Goal: Task Accomplishment & Management: Use online tool/utility

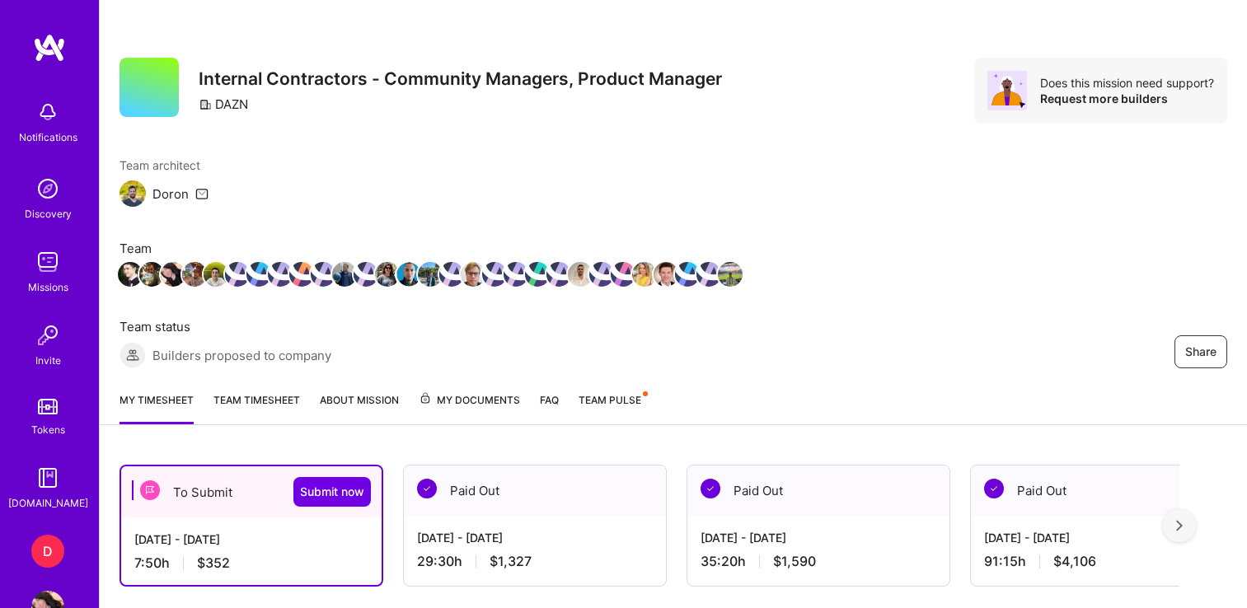
scroll to position [454, 0]
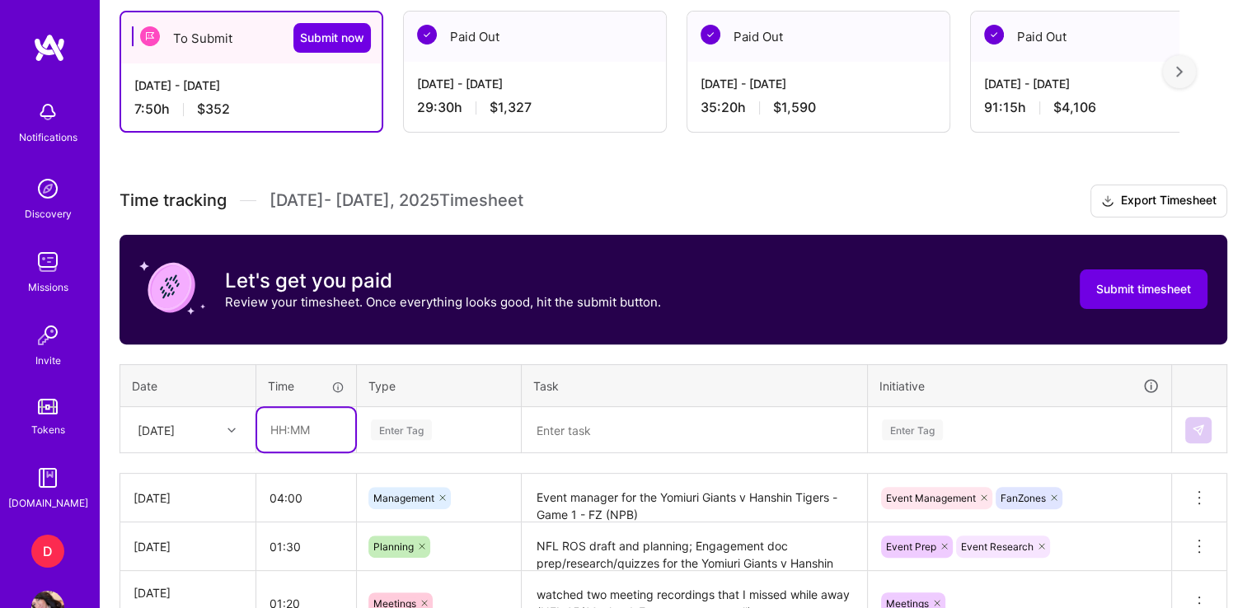
click at [287, 420] on input "text" at bounding box center [306, 430] width 98 height 44
type input "00:45"
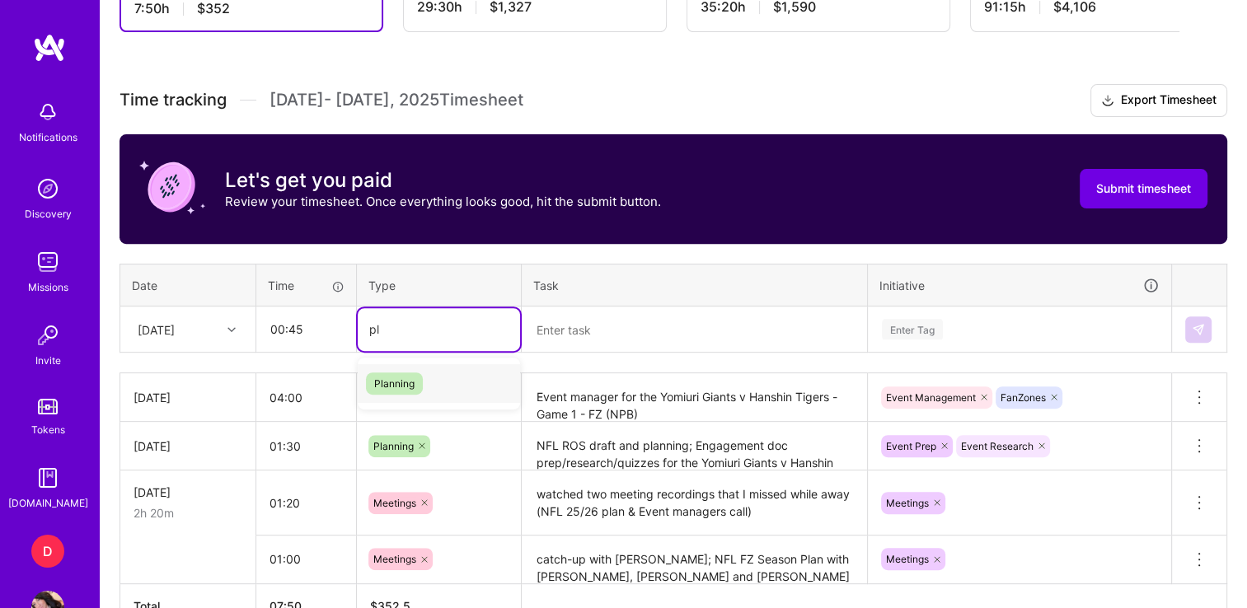
type input "pla"
click at [405, 387] on span "Planning" at bounding box center [394, 383] width 57 height 22
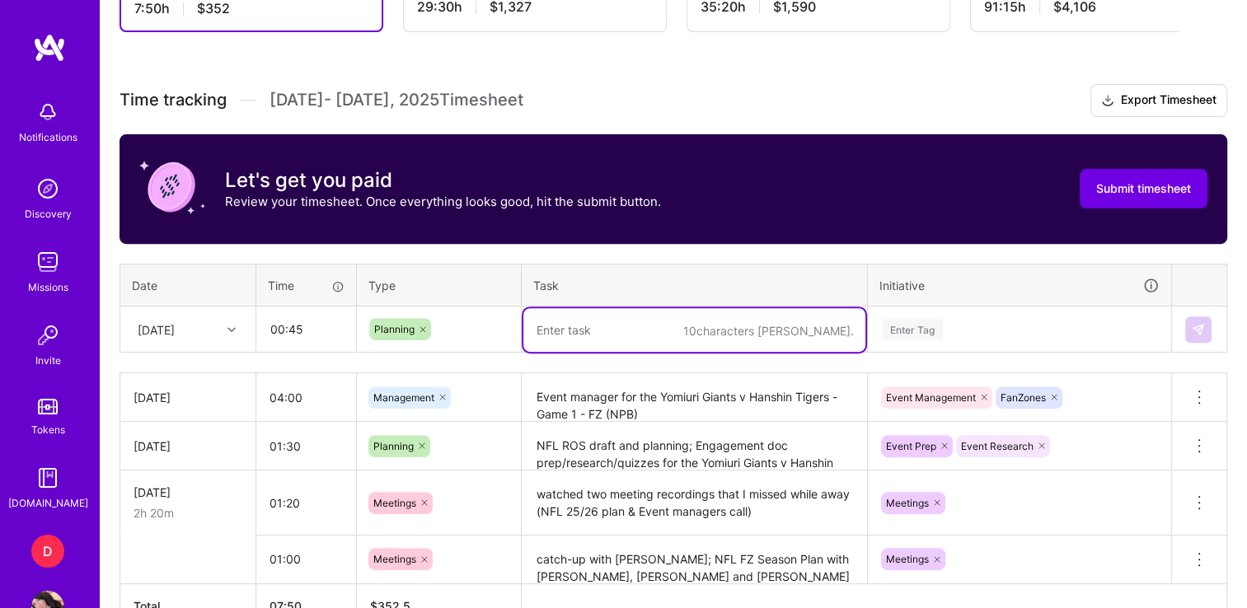
click at [616, 326] on textarea at bounding box center [694, 330] width 342 height 44
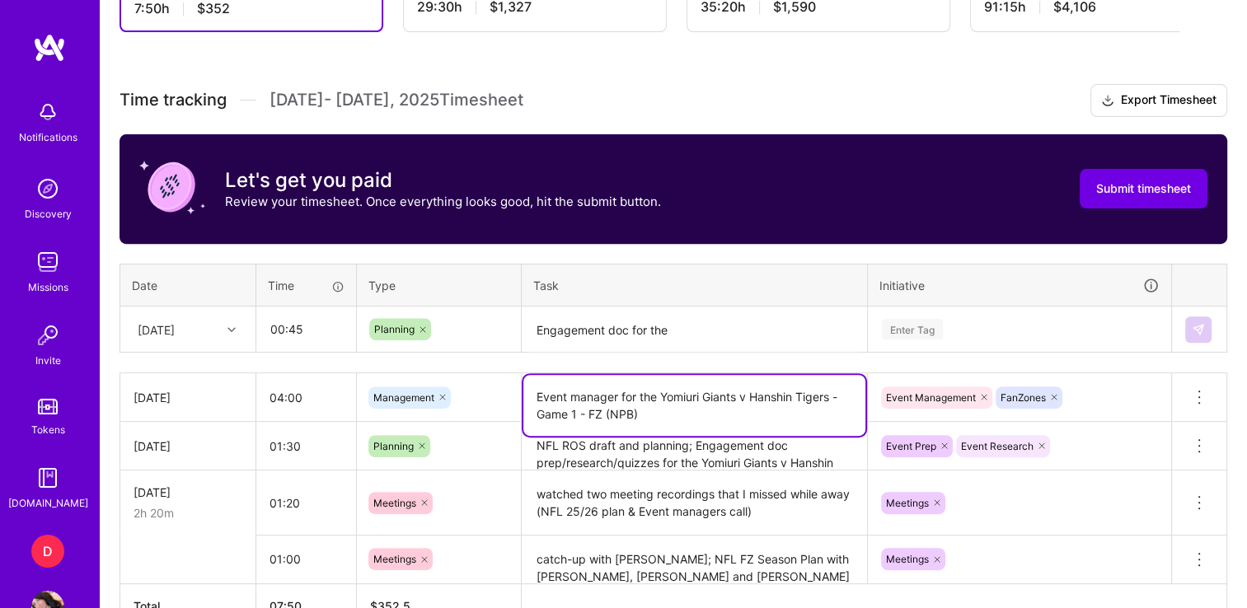
drag, startPoint x: 663, startPoint y: 414, endPoint x: 657, endPoint y: 392, distance: 22.2
click at [657, 392] on textarea "Event manager for the Yomiuri Giants v Hanshin Tigers - Game 1 - FZ (NPB)" at bounding box center [694, 405] width 342 height 61
click at [731, 321] on textarea "Engagement doc for the" at bounding box center [694, 330] width 342 height 44
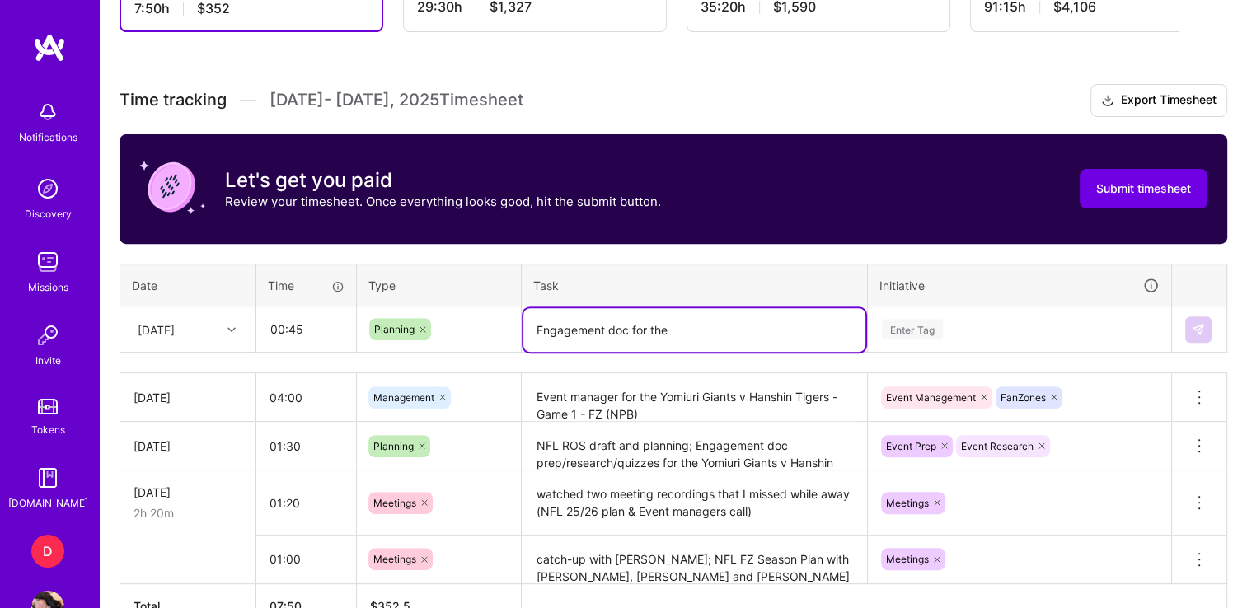
paste textarea "Yomiuri Giants v Hanshin Tigers - Game 1 - FZ (NPB)"
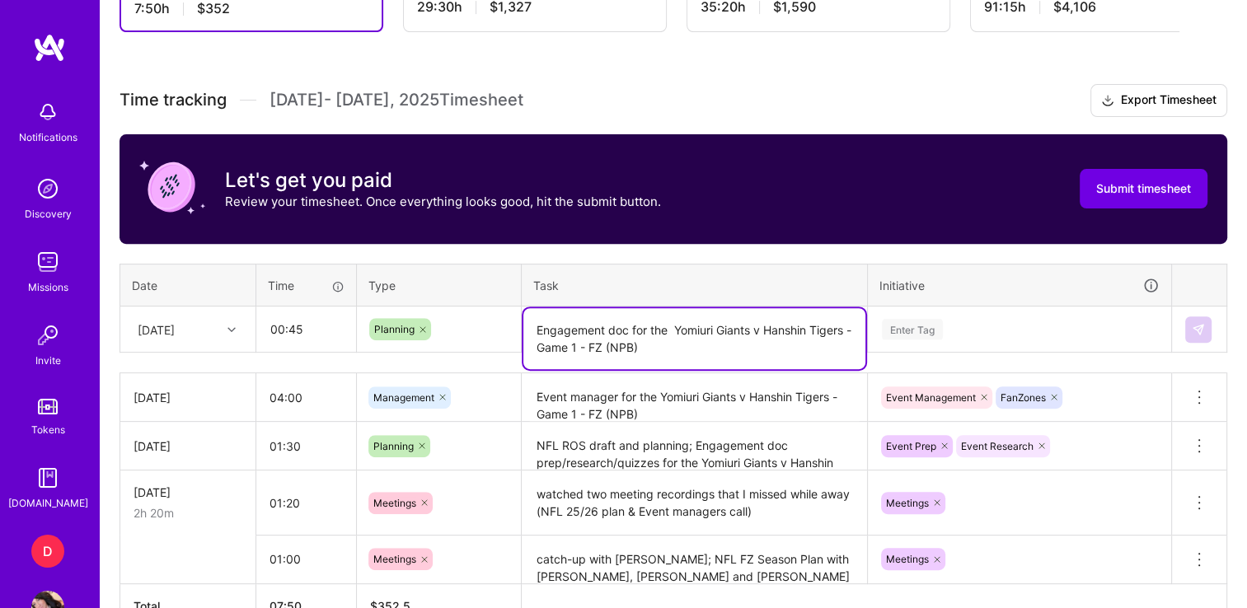
click at [681, 328] on textarea "Engagement doc for the Yomiuri Giants v Hanshin Tigers - Game 1 - FZ (NPB)" at bounding box center [694, 338] width 342 height 61
click at [583, 341] on textarea "Engagement doc for the Yomiuri Giants v Hanshin Tigers - Game 1 - FZ (NPB)" at bounding box center [694, 338] width 342 height 61
type textarea "Engagement doc for the Yomiuri Giants v Hanshin Tigers - Game 2 - FZ (NPB)"
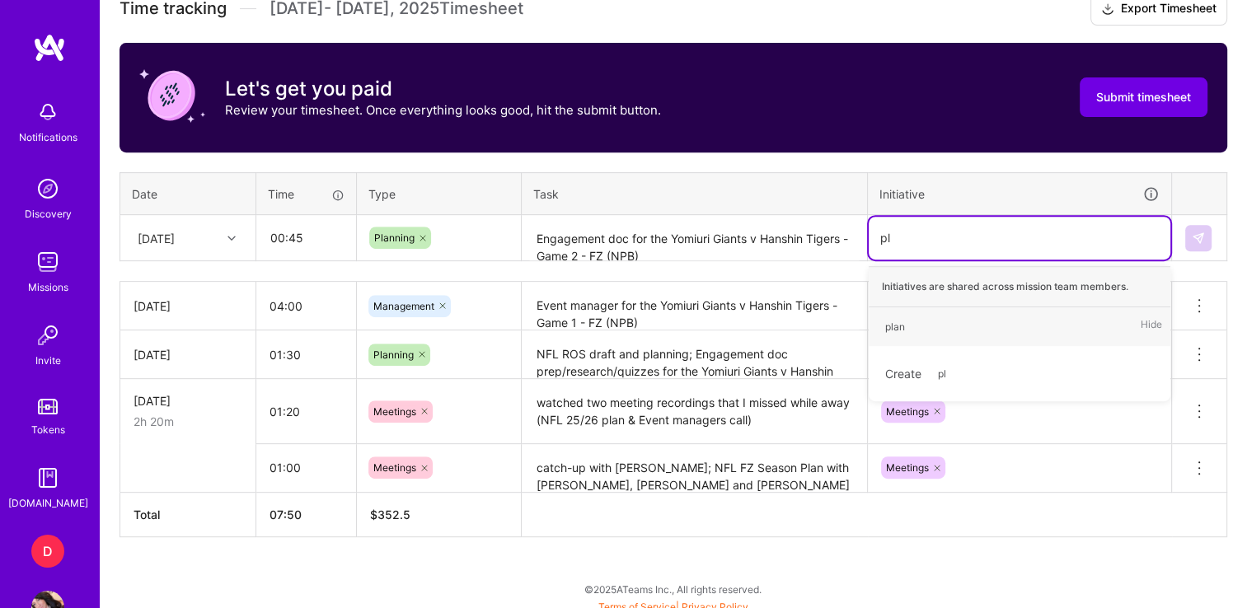
type input "p"
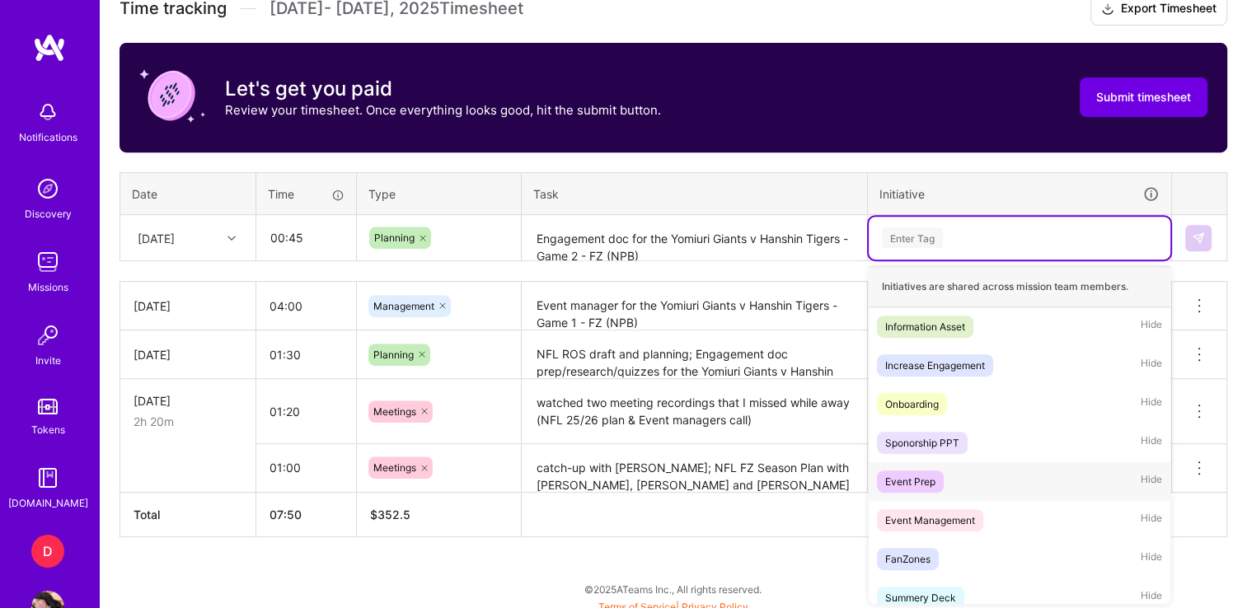
click at [924, 471] on span "Event Prep" at bounding box center [910, 482] width 67 height 22
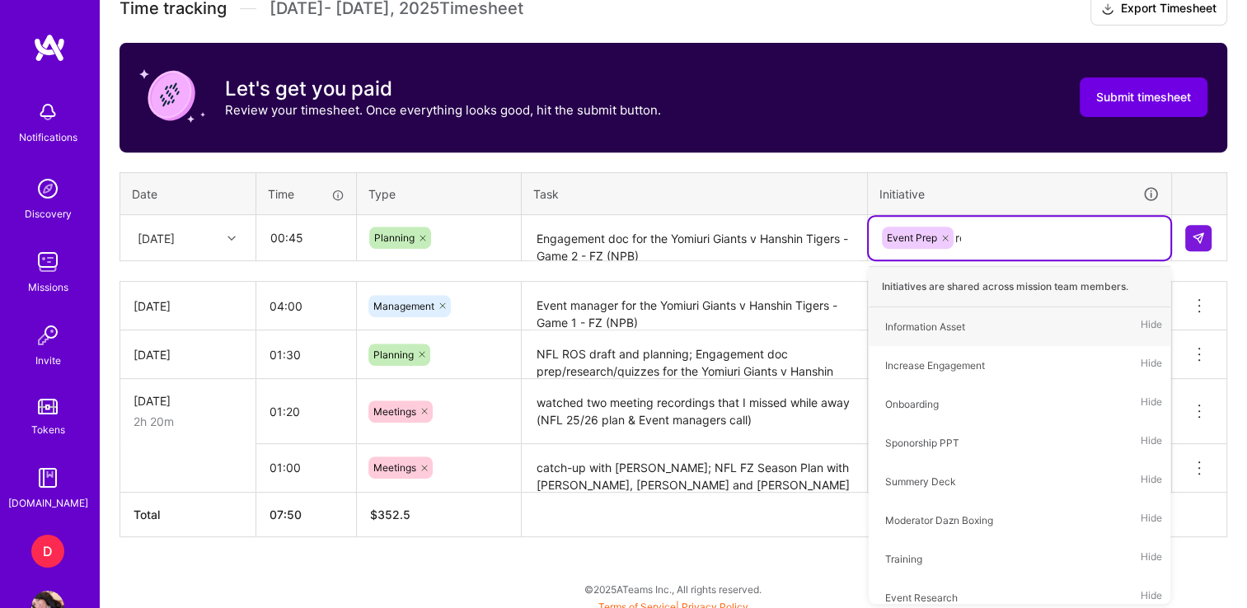
type input "res"
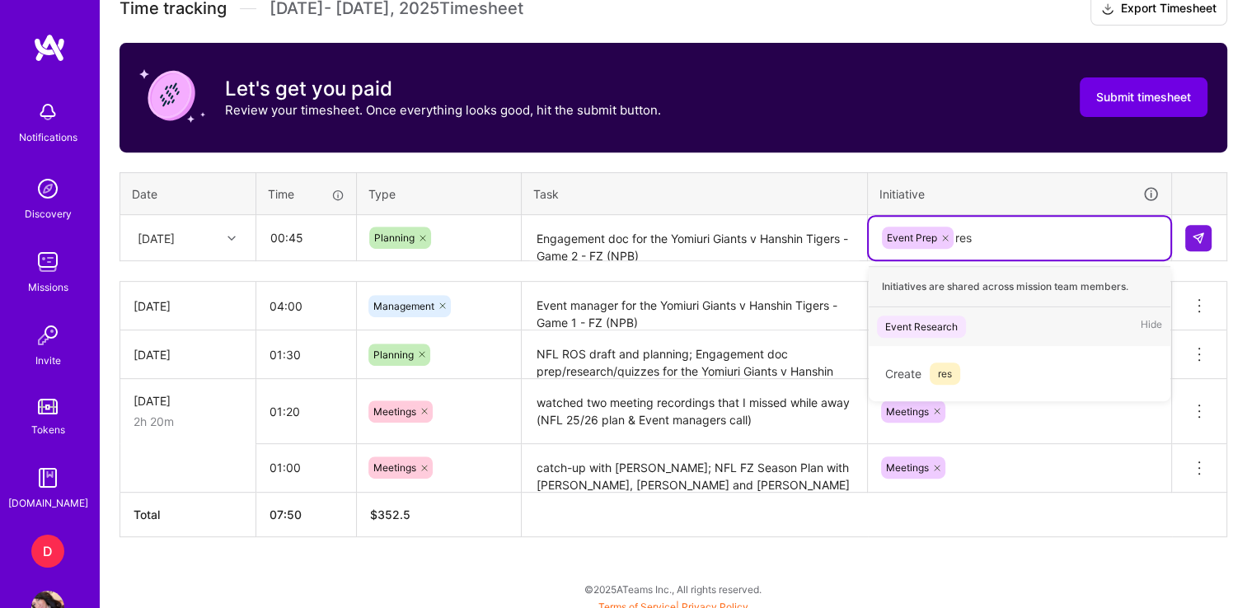
click at [925, 334] on span "Event Research" at bounding box center [921, 327] width 89 height 22
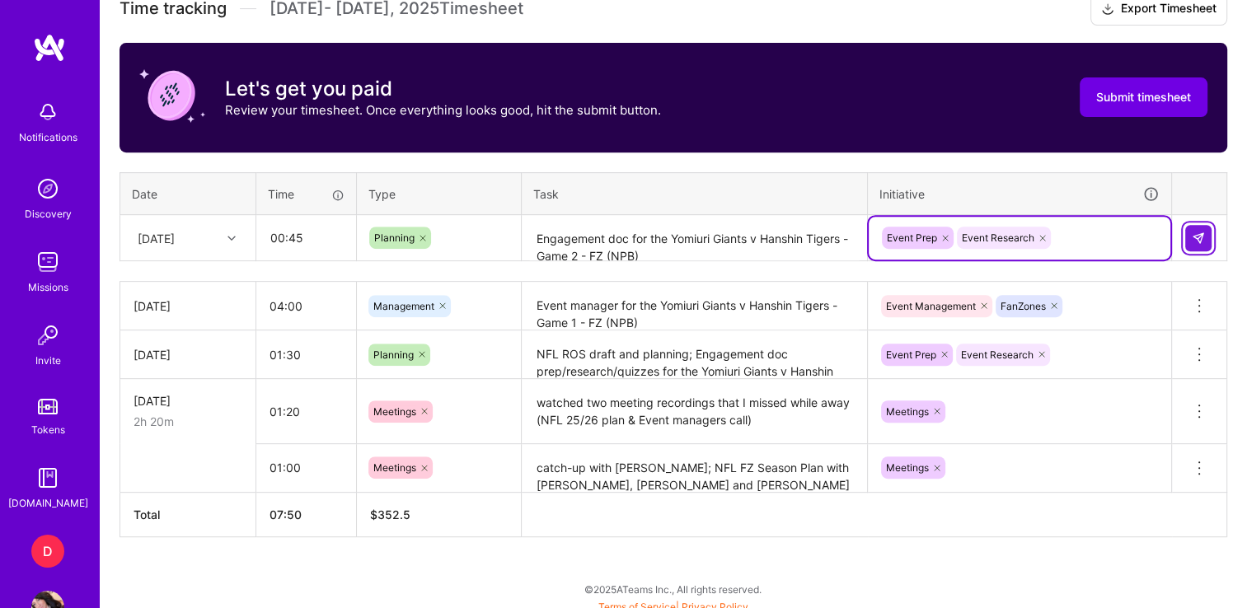
click at [1200, 237] on img at bounding box center [1198, 238] width 13 height 13
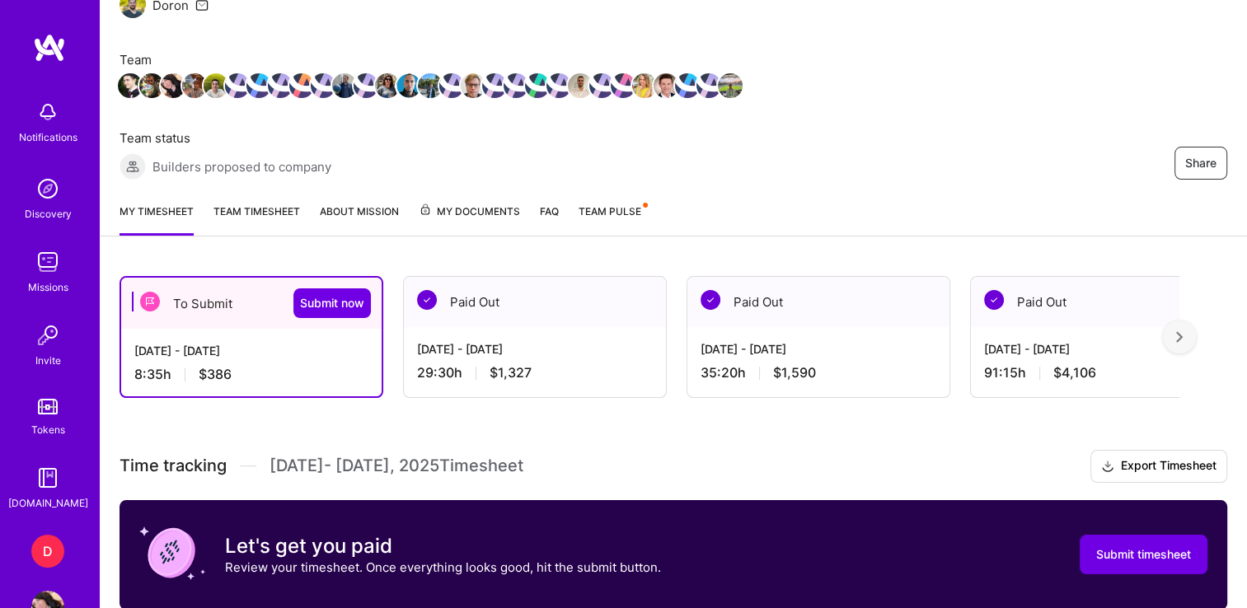
scroll to position [0, 0]
